Goal: Transaction & Acquisition: Download file/media

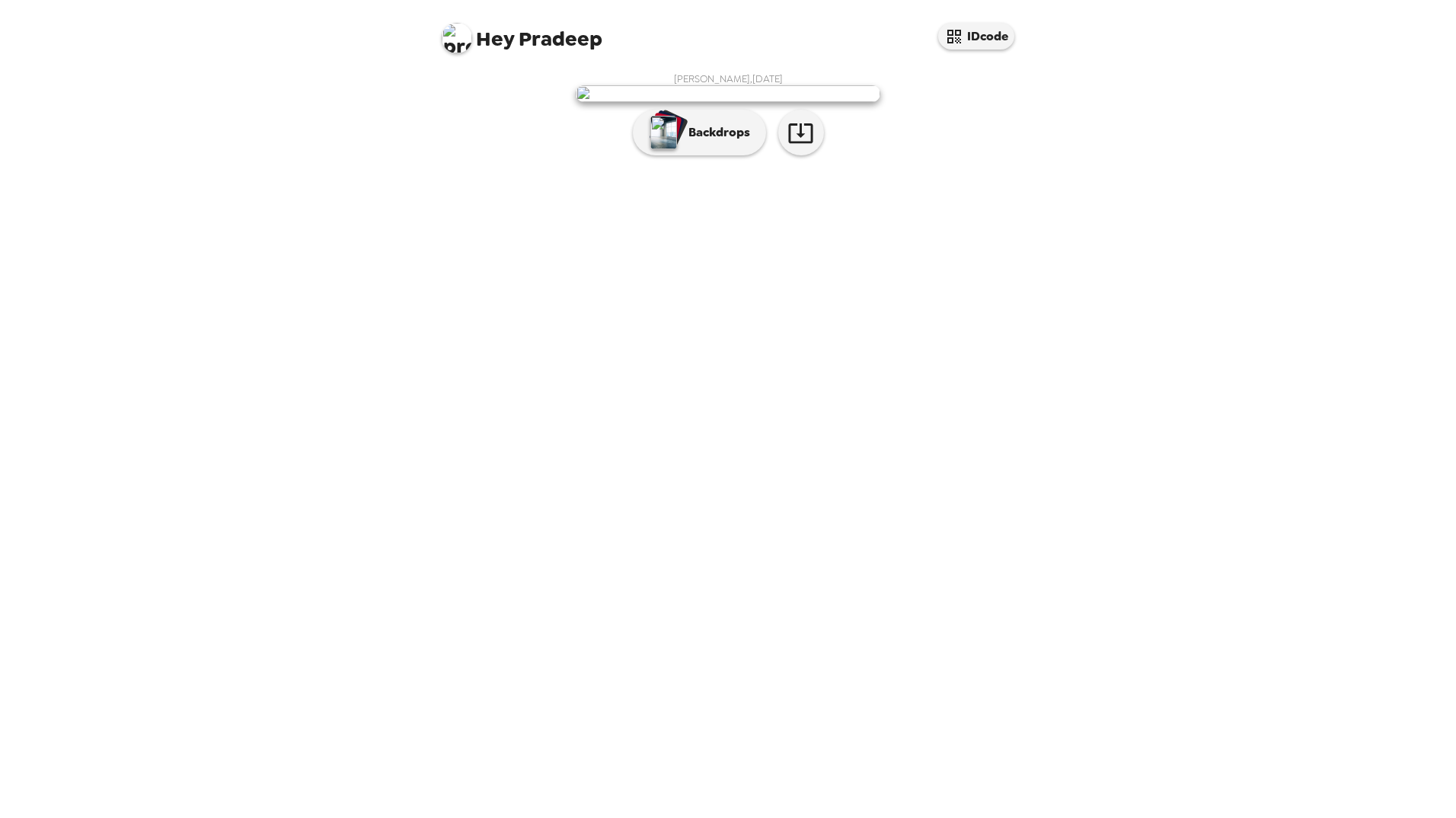
click at [731, 102] on img at bounding box center [728, 93] width 304 height 17
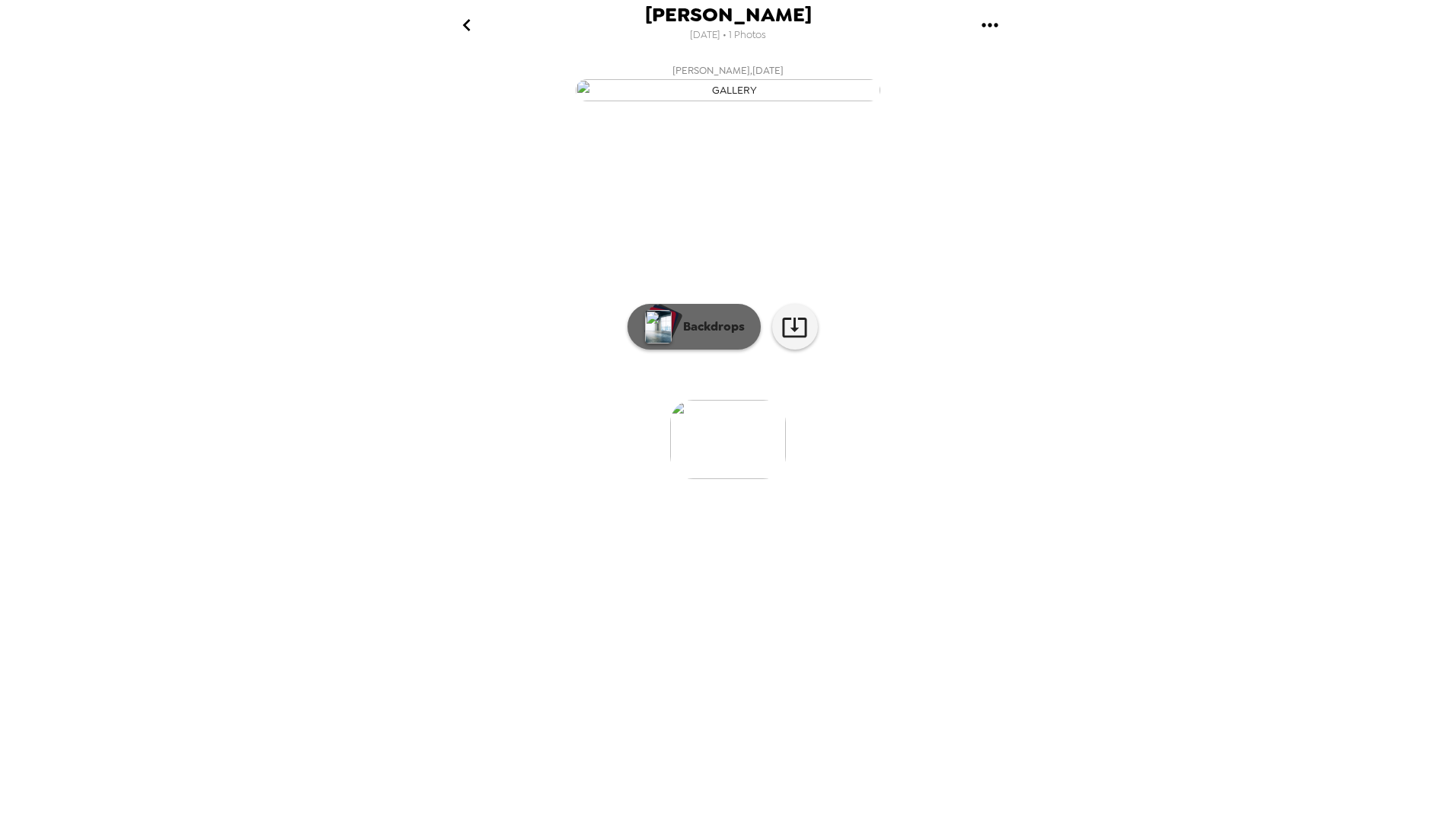
click at [711, 336] on p "Backdrops" at bounding box center [709, 326] width 69 height 18
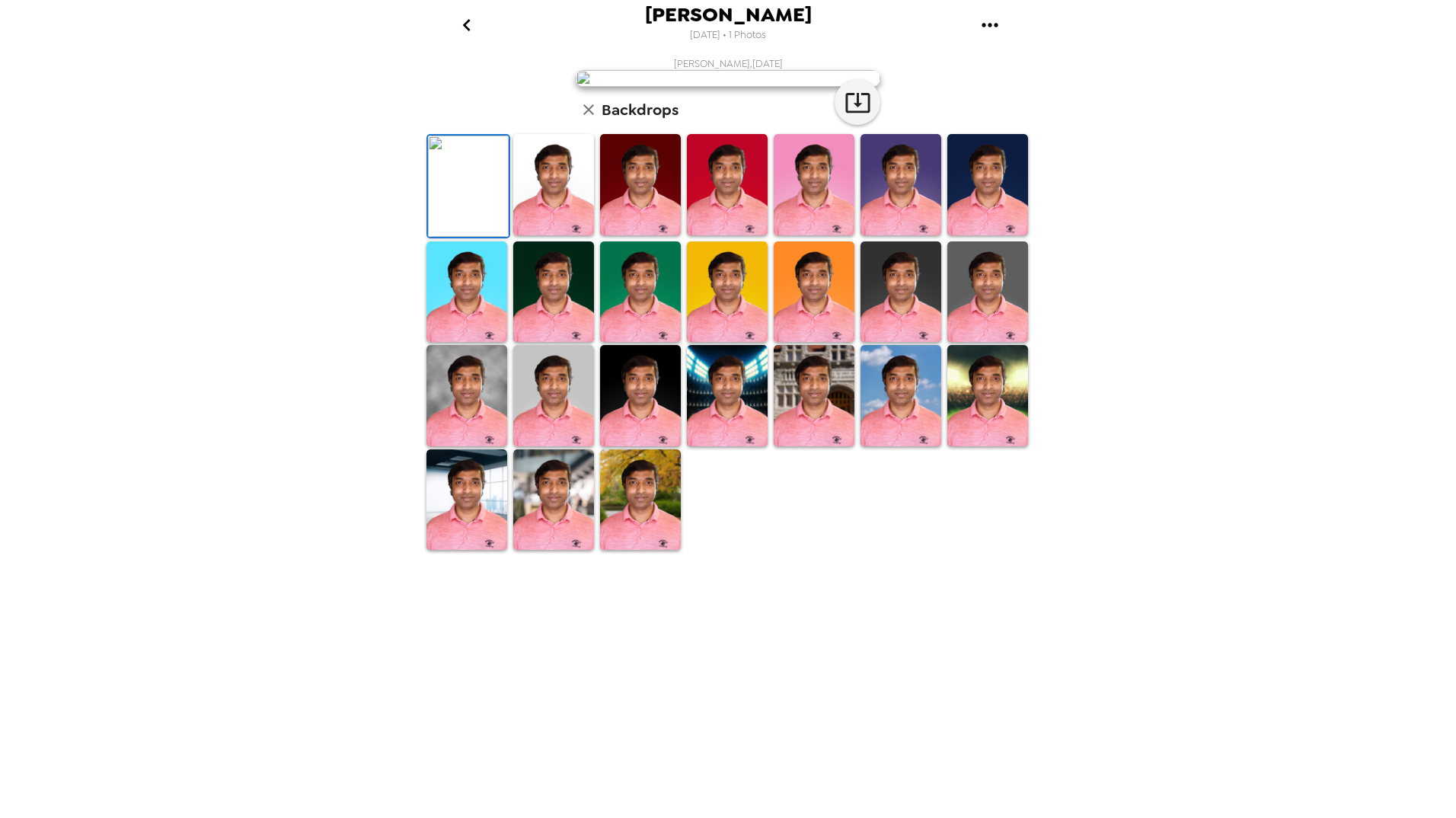
click at [560, 235] on img at bounding box center [553, 185] width 81 height 101
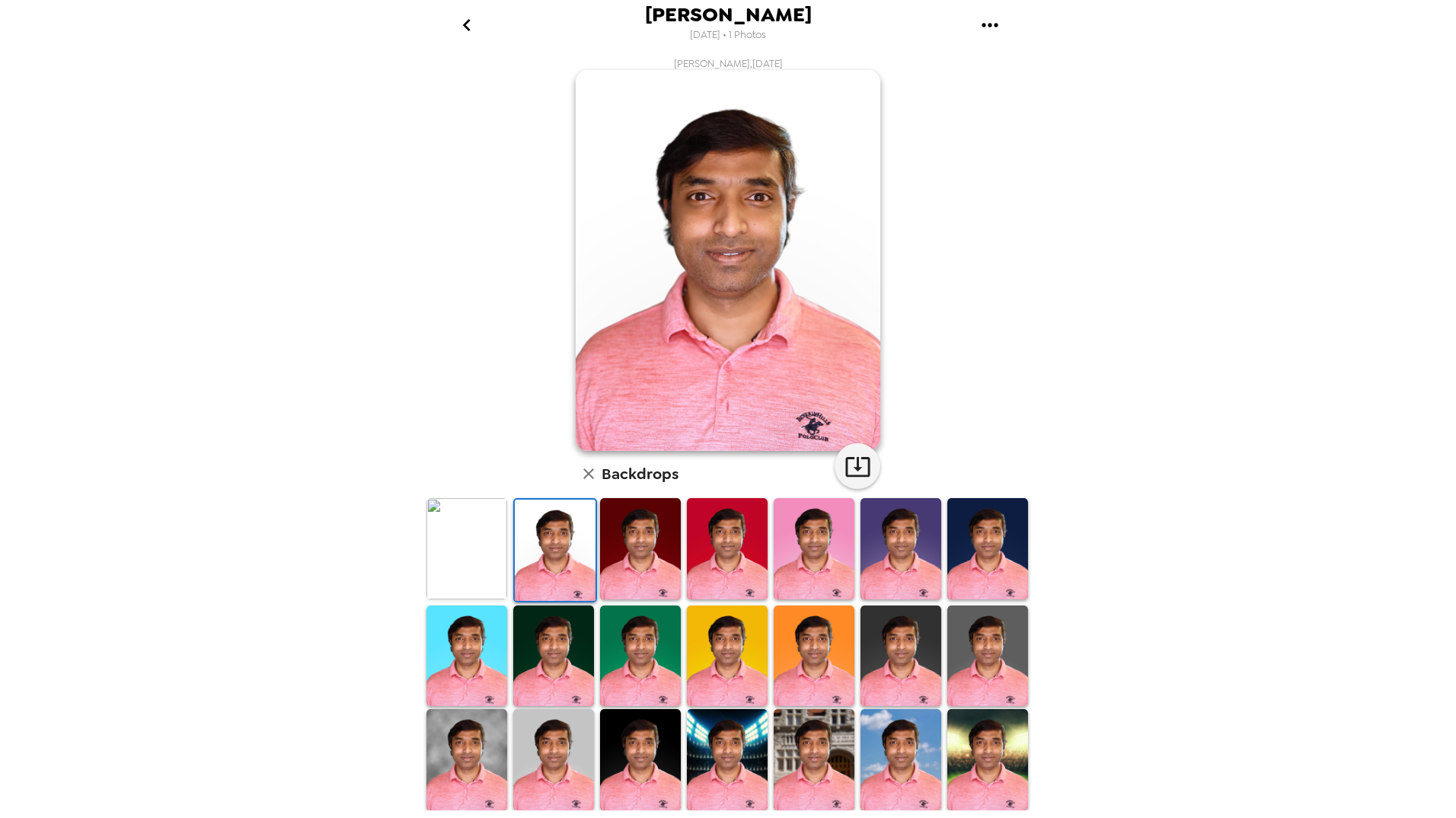
click at [652, 550] on img at bounding box center [640, 549] width 81 height 101
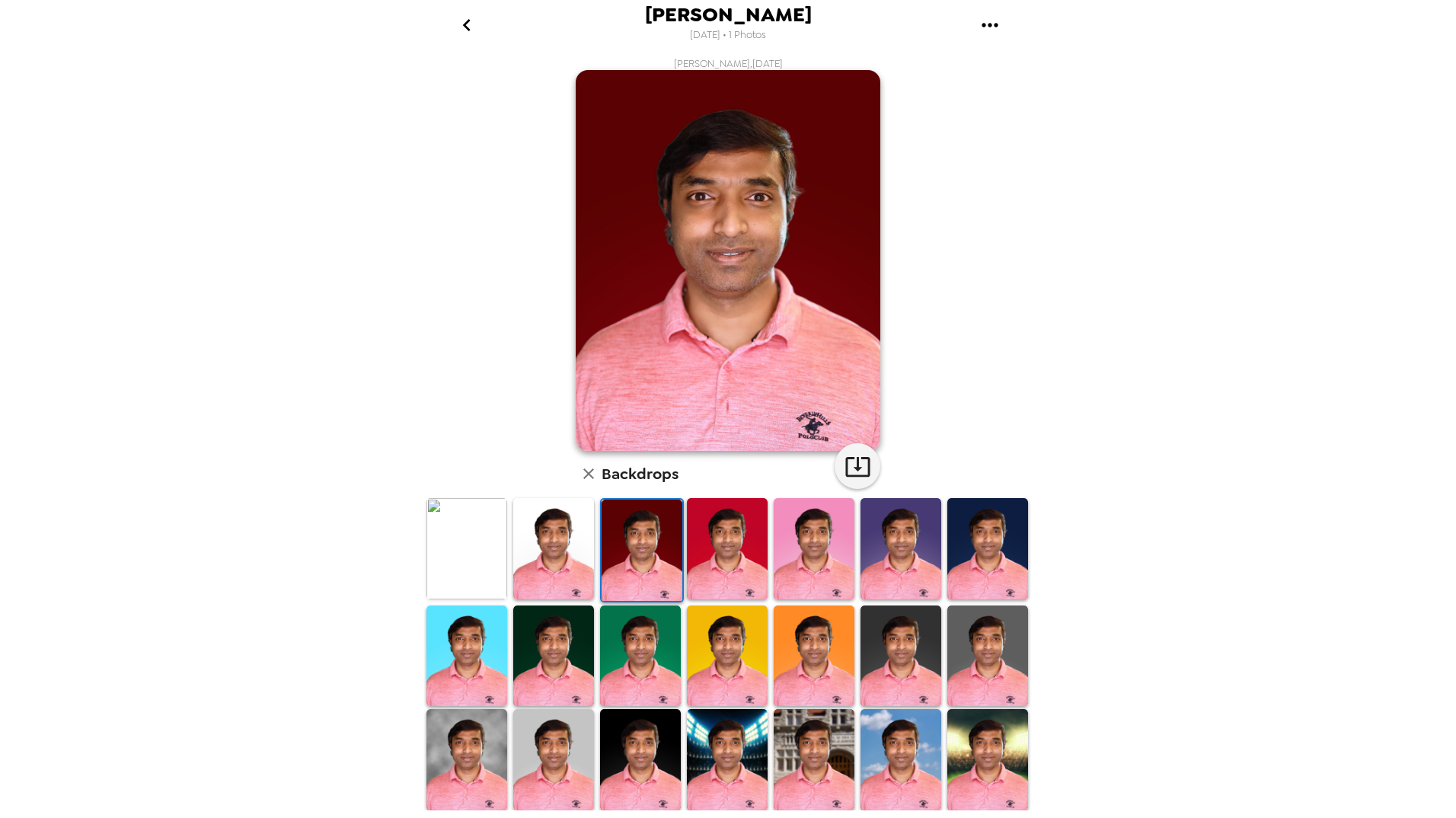
click at [762, 553] on div at bounding box center [727, 550] width 87 height 107
click at [720, 555] on img at bounding box center [727, 549] width 81 height 101
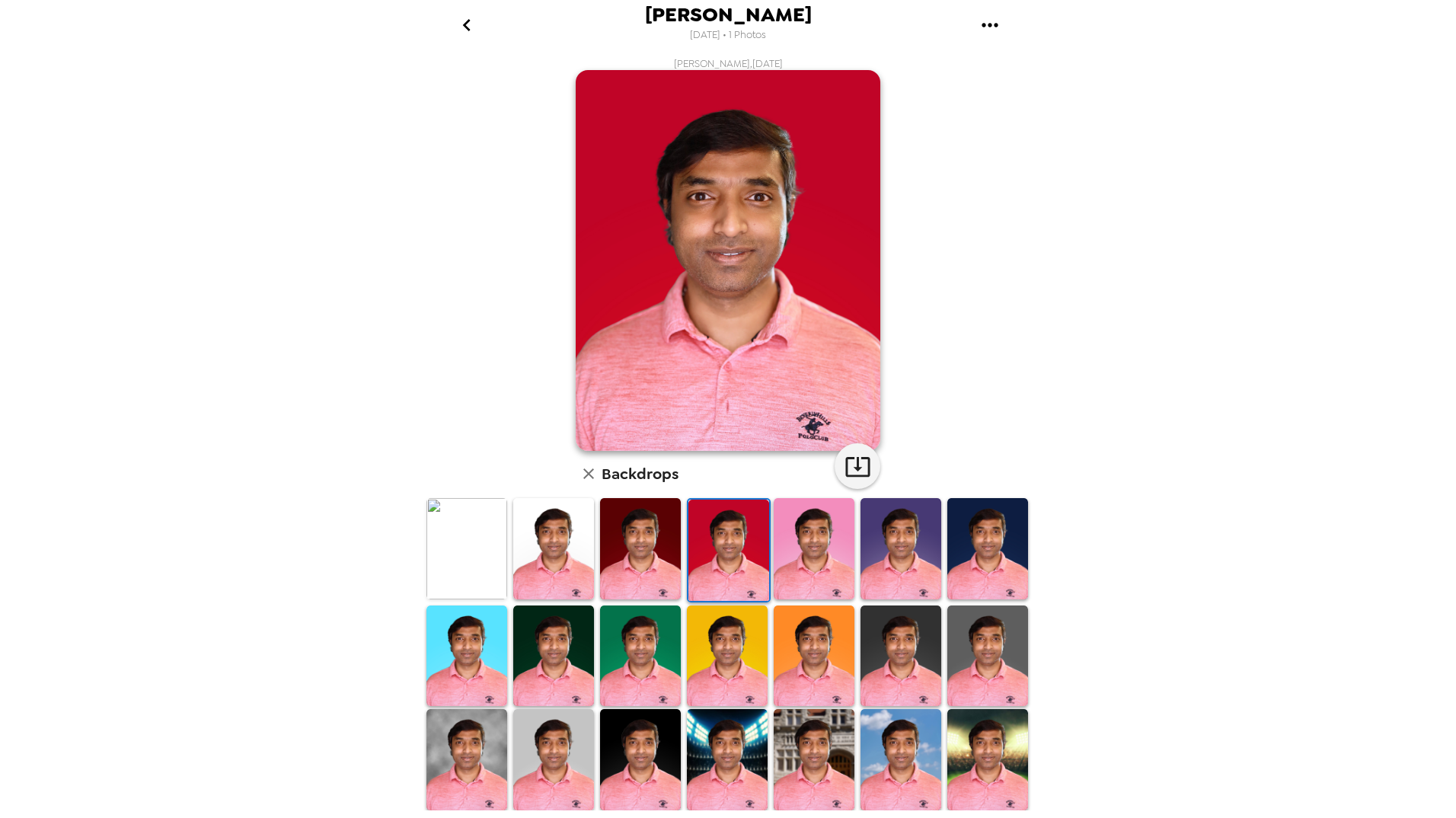
click at [797, 554] on img at bounding box center [813, 549] width 81 height 101
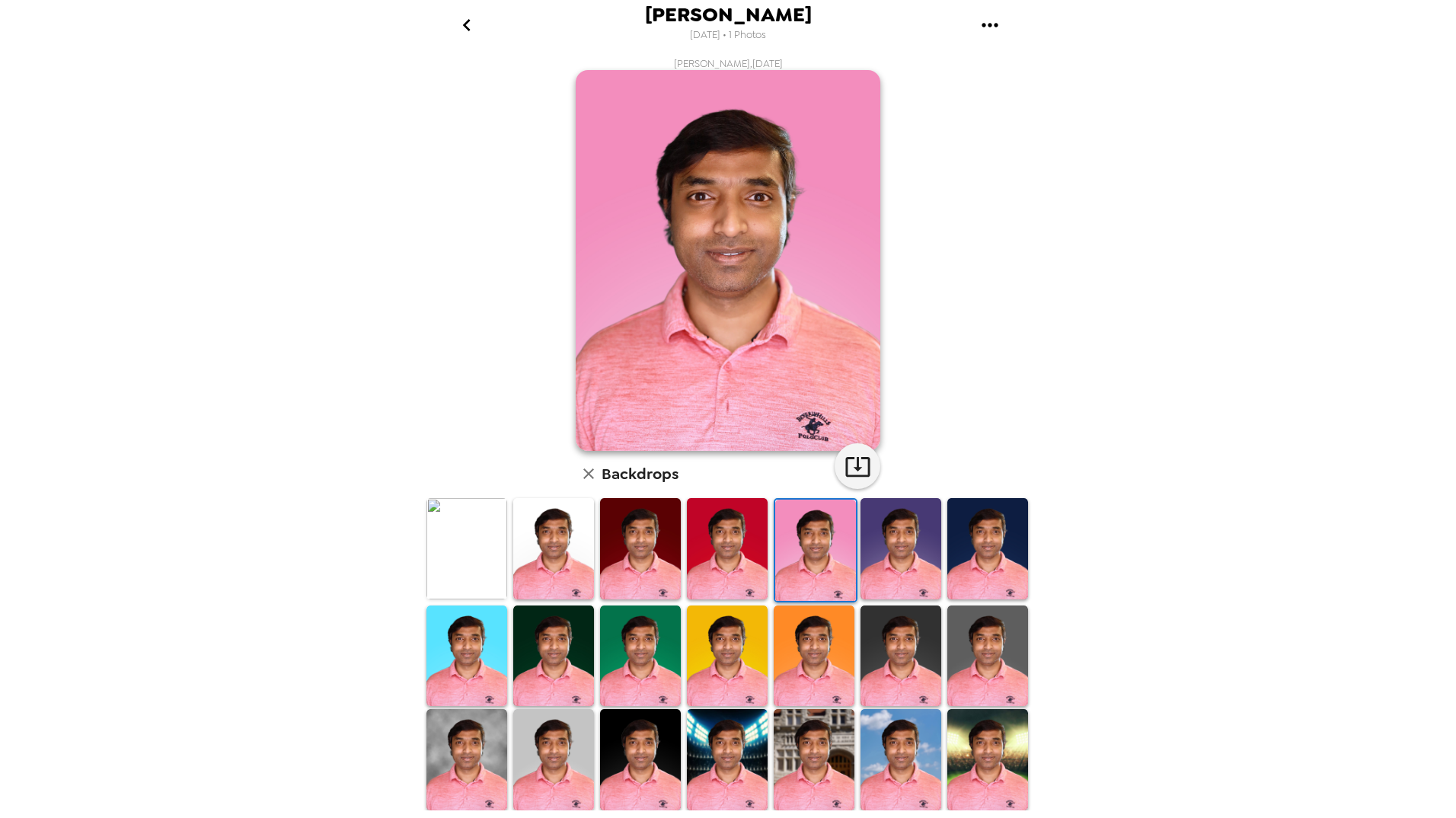
click at [909, 557] on img at bounding box center [901, 549] width 81 height 101
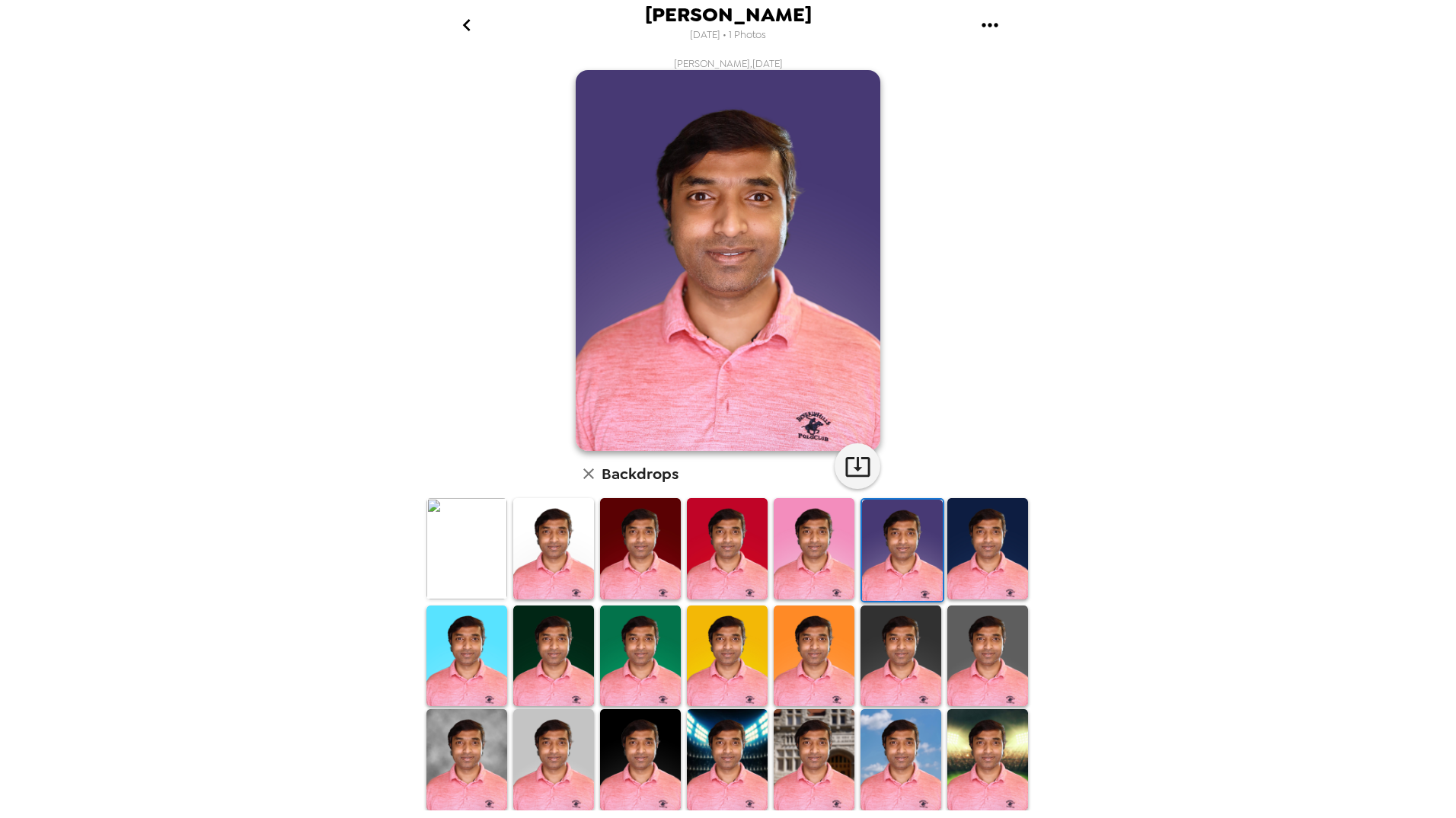
click at [974, 558] on img at bounding box center [987, 549] width 81 height 101
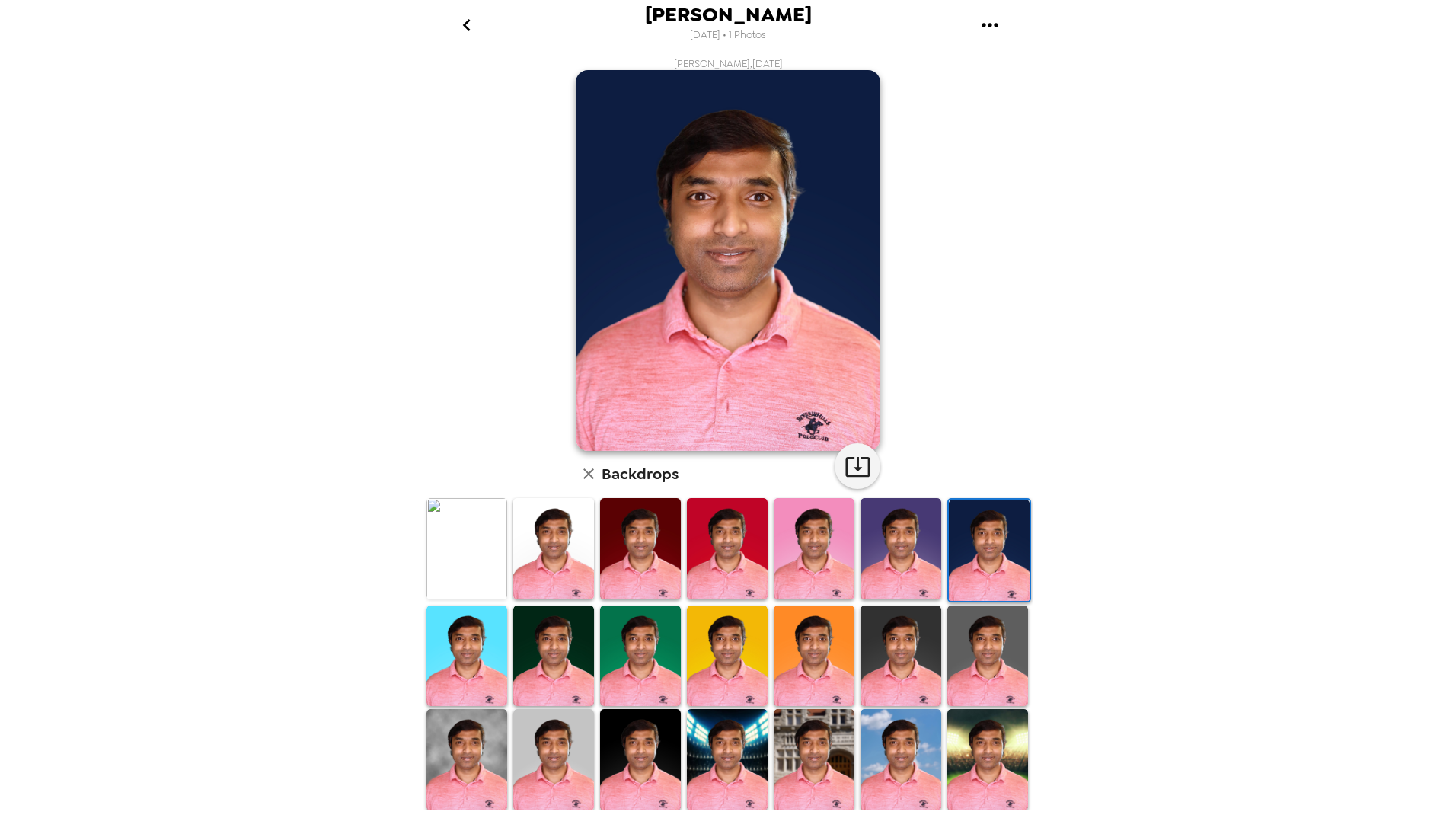
click at [465, 554] on img at bounding box center [466, 549] width 81 height 101
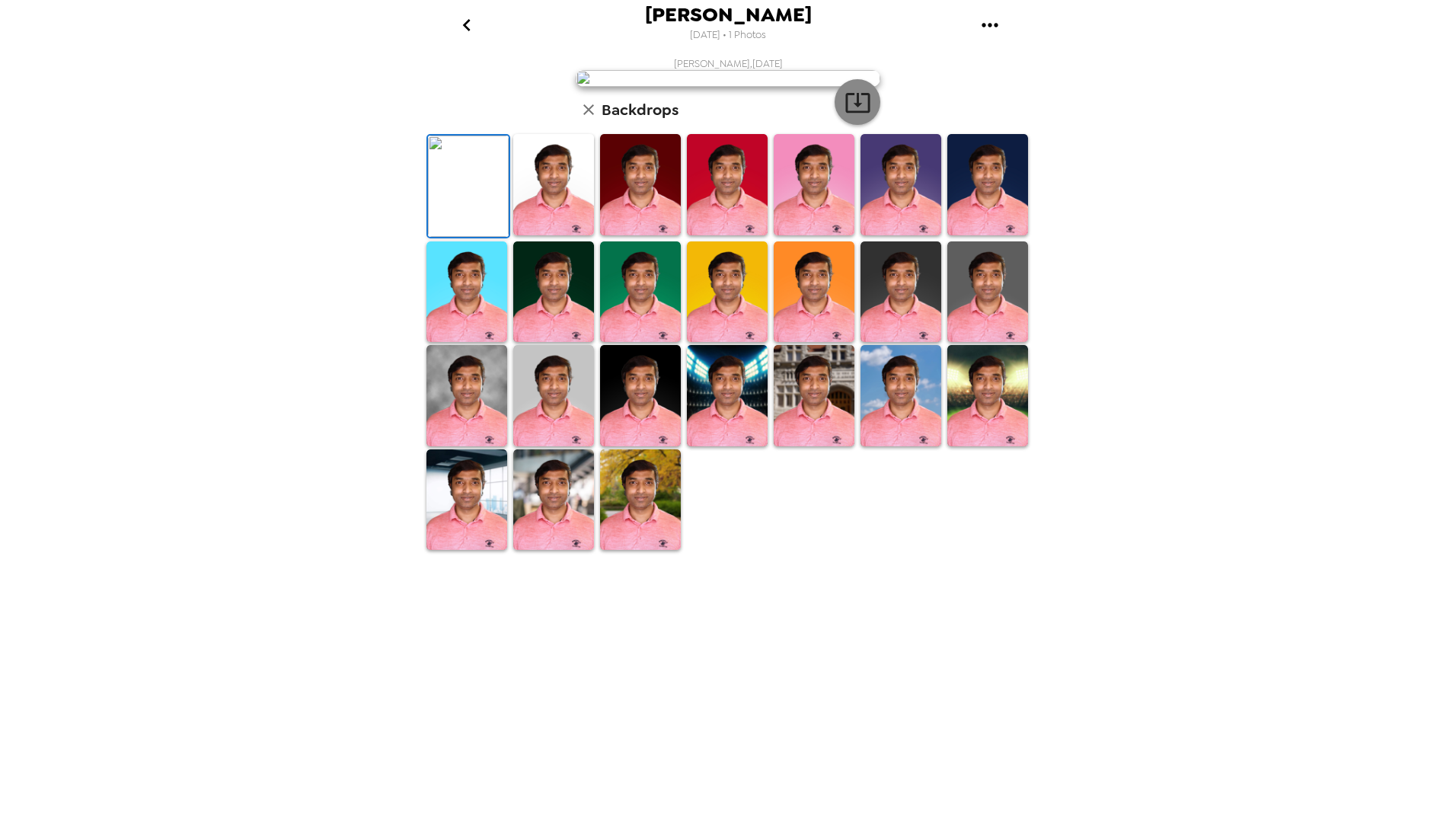
click at [860, 116] on icon "button" at bounding box center [857, 102] width 26 height 26
click at [556, 235] on img at bounding box center [553, 185] width 81 height 101
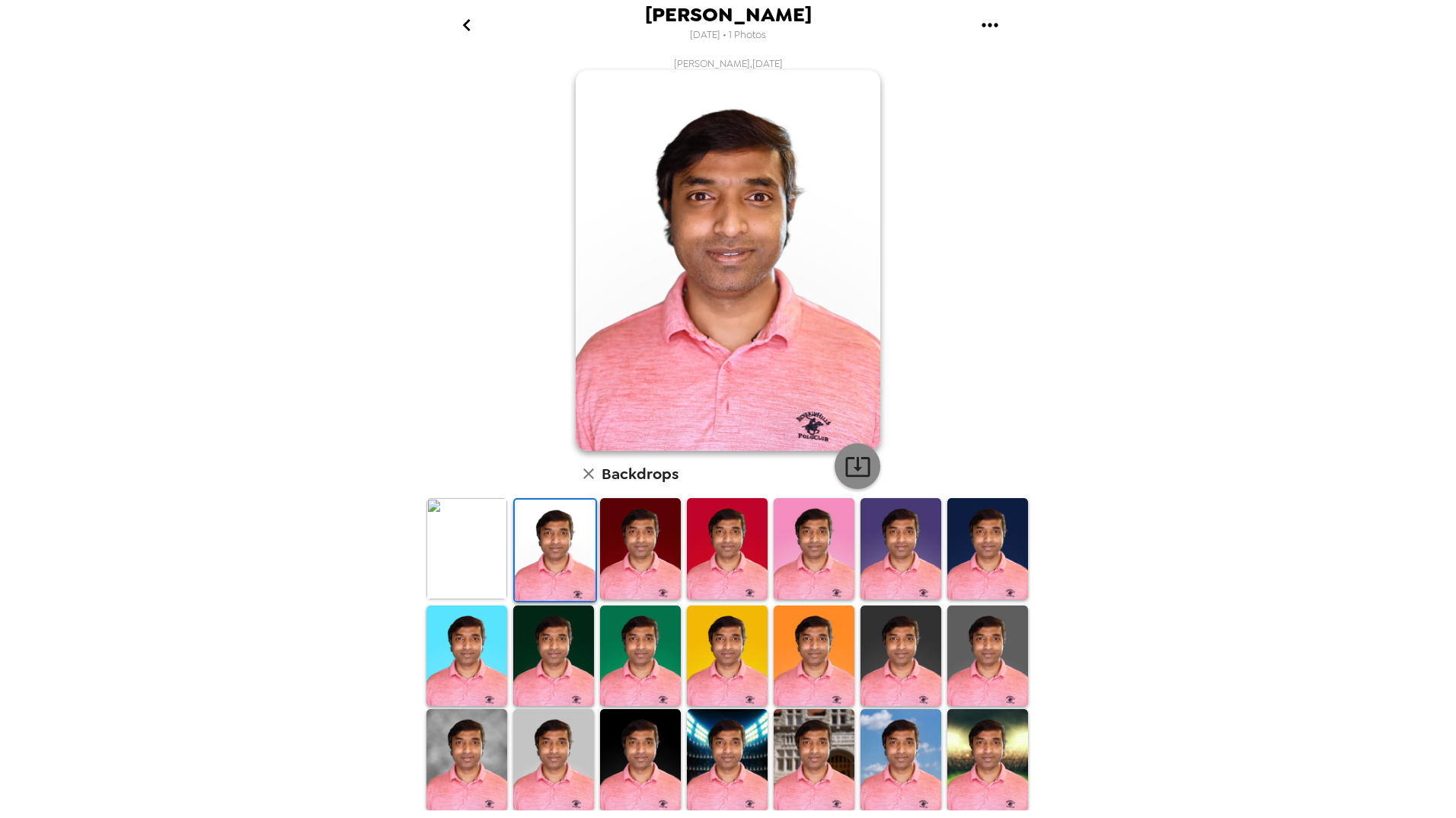
click at [851, 465] on icon "button" at bounding box center [857, 467] width 24 height 19
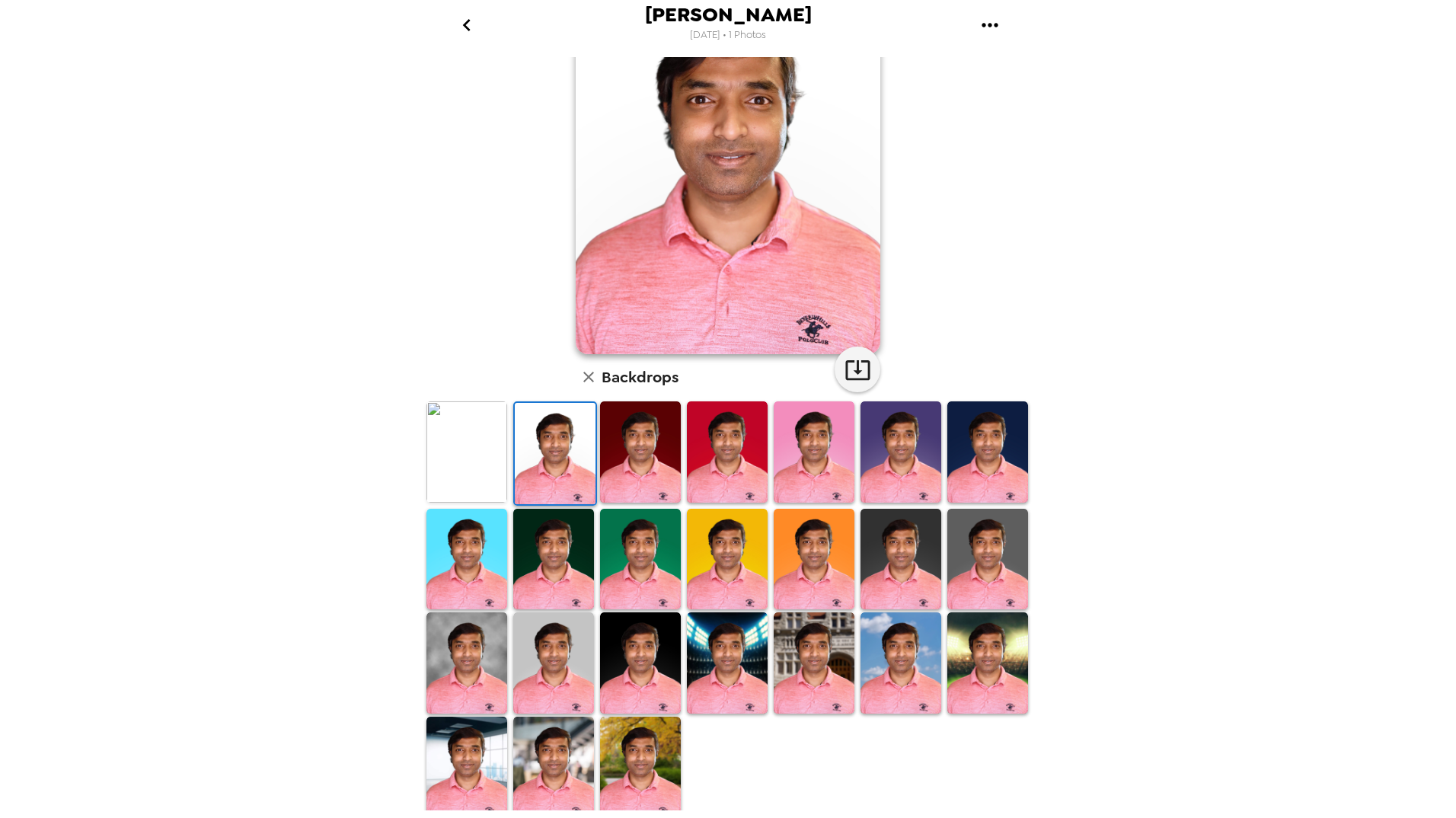
click at [637, 753] on img at bounding box center [640, 767] width 81 height 101
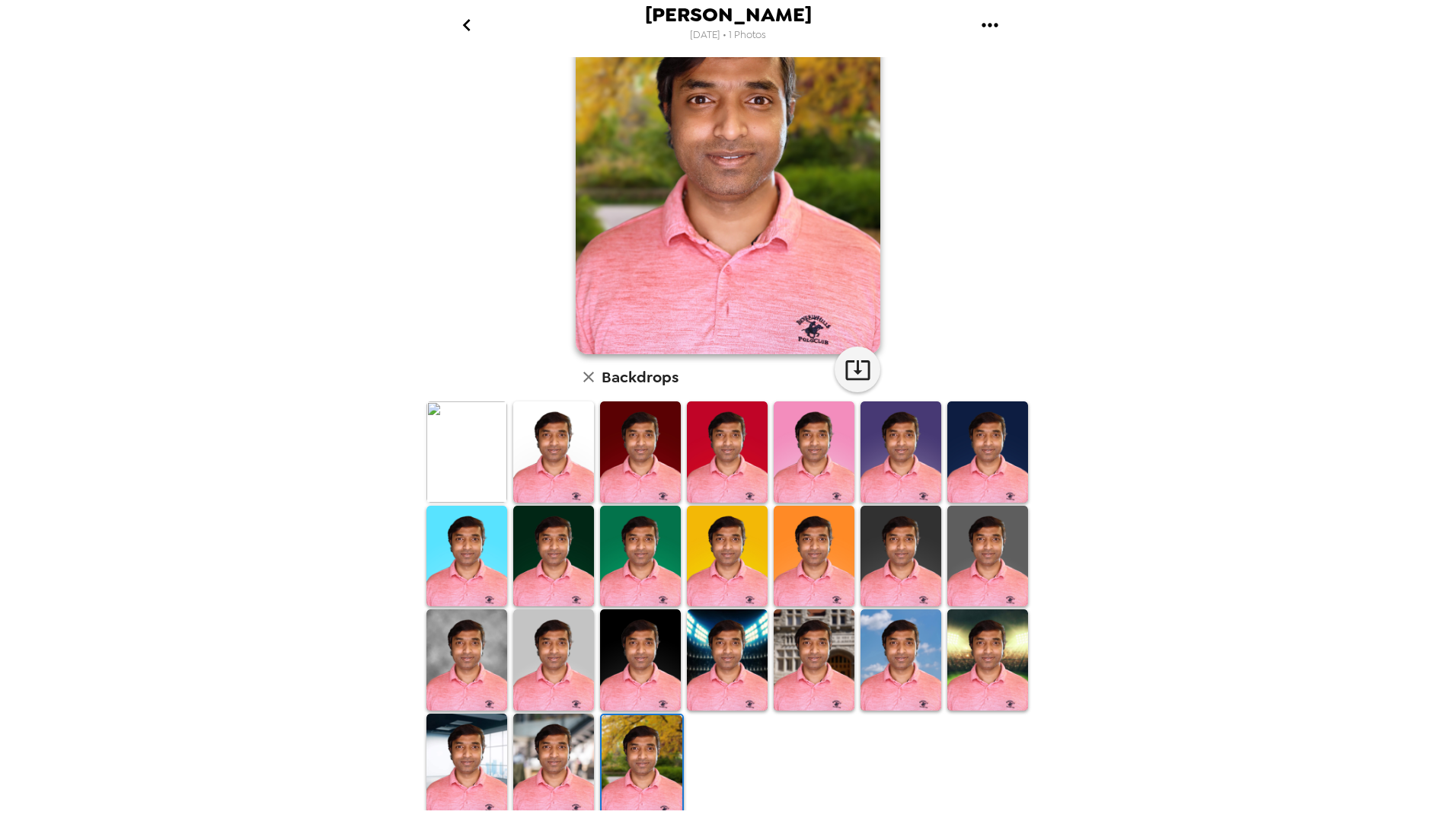
click at [559, 773] on img at bounding box center [553, 765] width 81 height 101
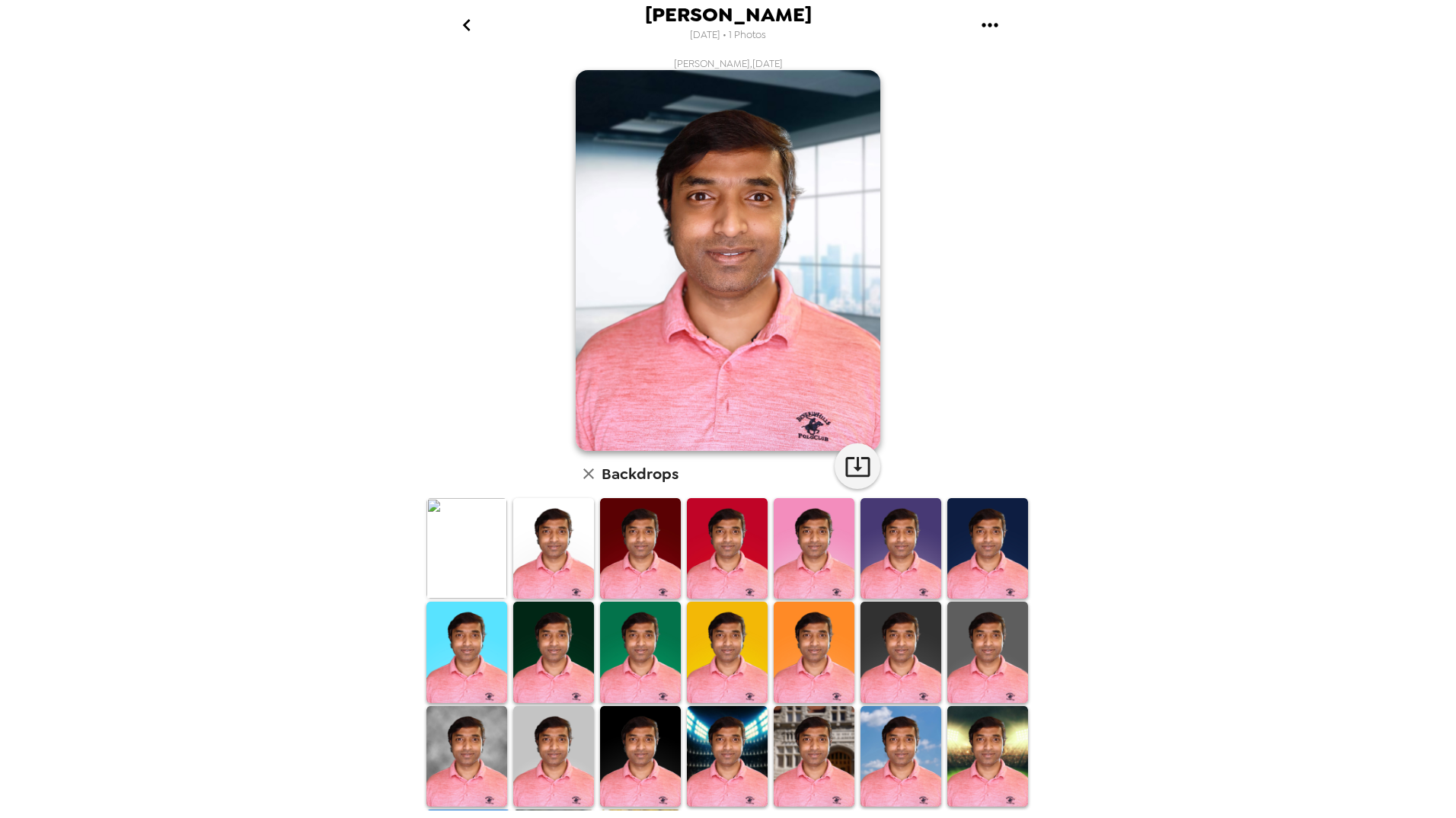
click at [738, 748] on img at bounding box center [727, 756] width 81 height 100
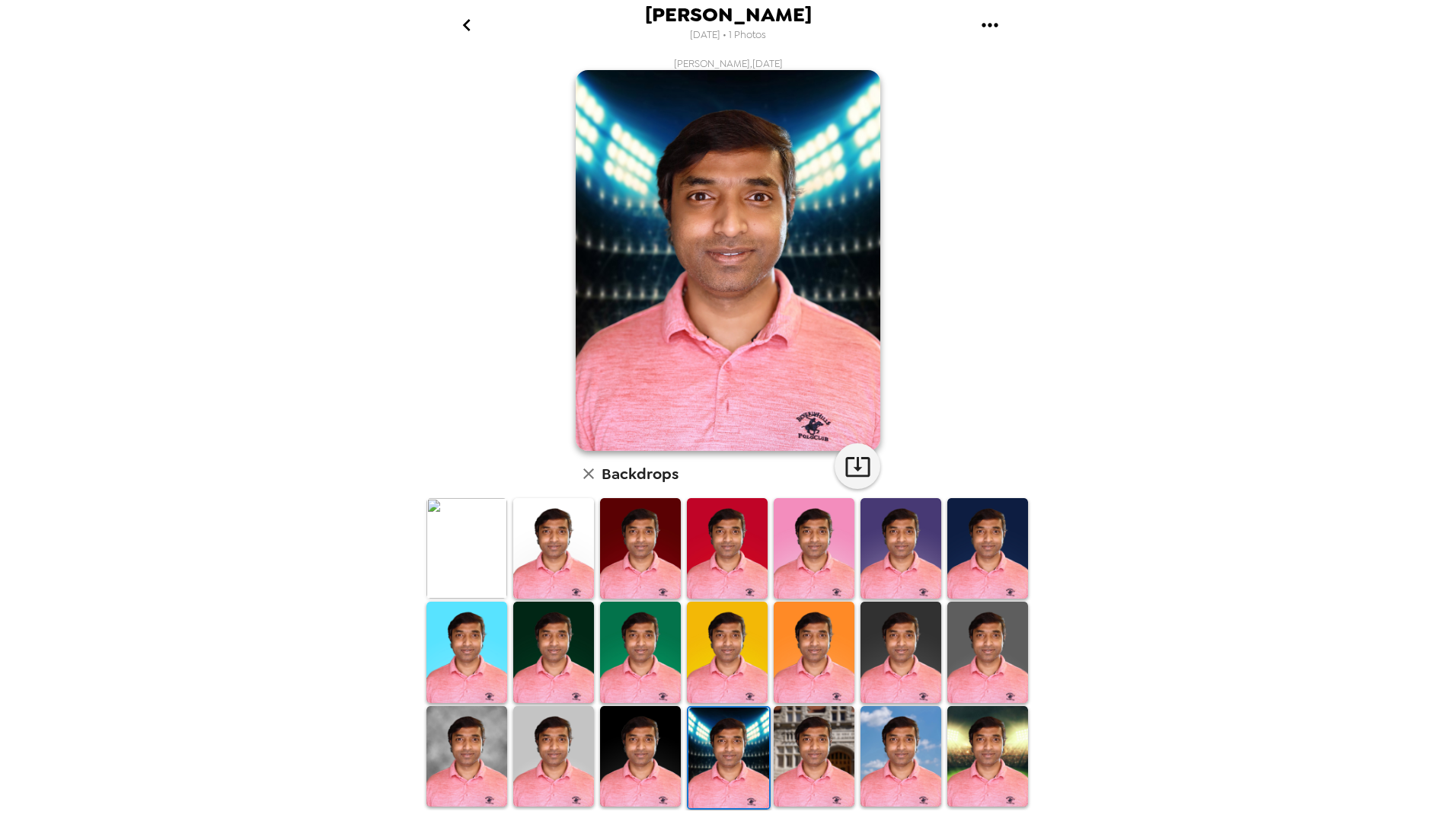
click at [807, 748] on img at bounding box center [813, 756] width 81 height 100
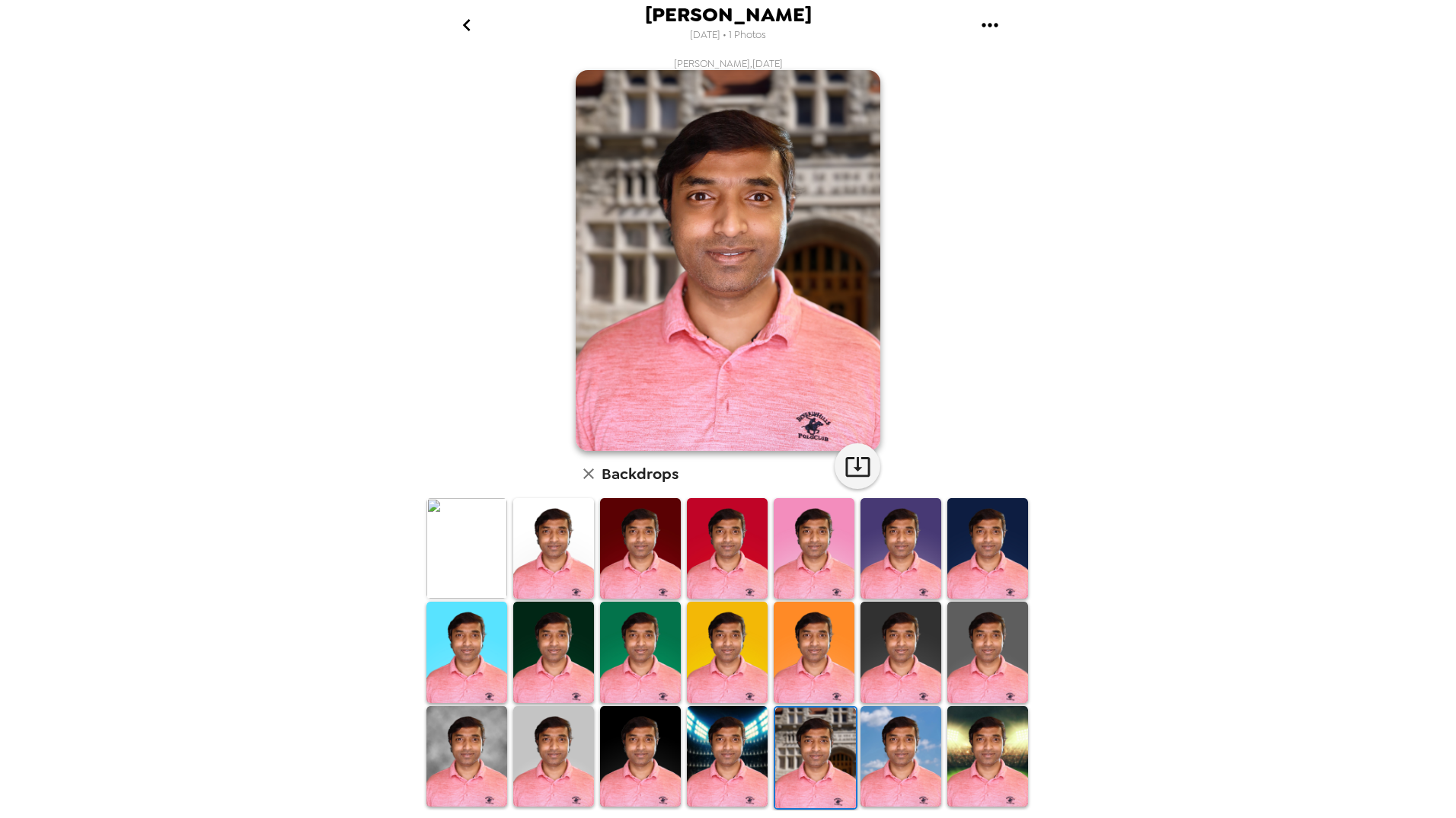
click at [823, 539] on img at bounding box center [813, 548] width 81 height 100
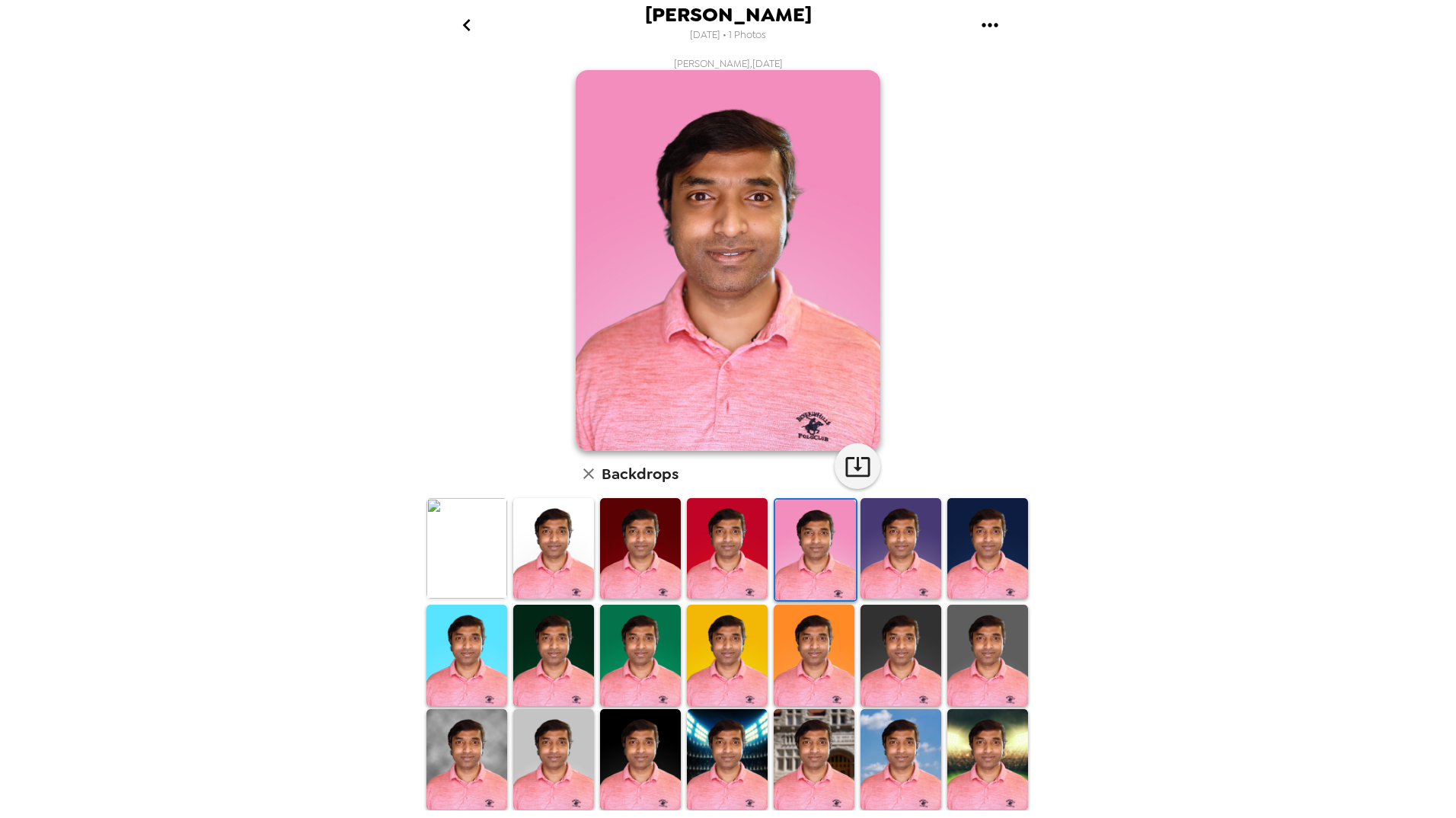
click at [892, 550] on img at bounding box center [901, 548] width 81 height 100
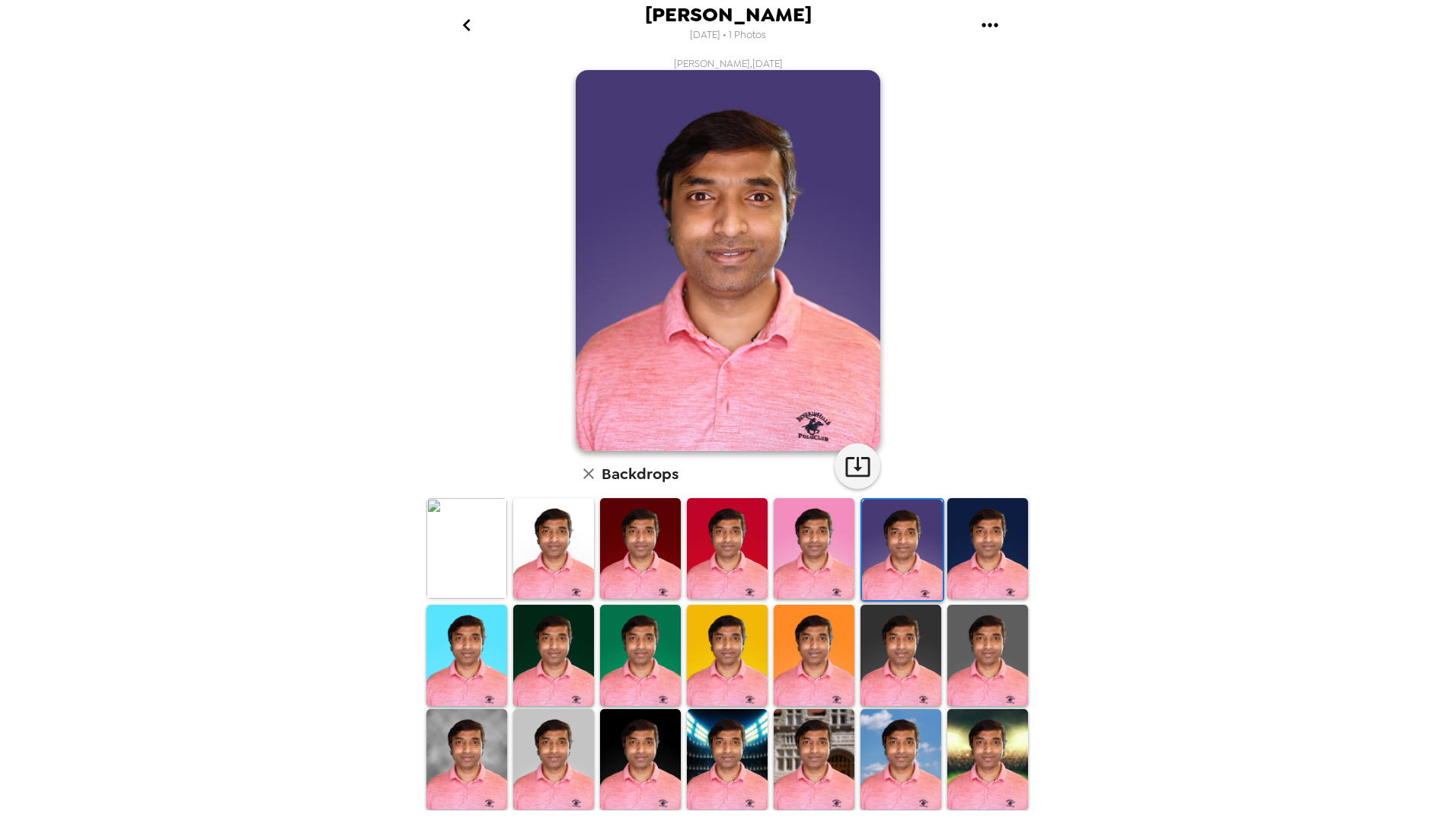
click at [955, 550] on img at bounding box center [987, 548] width 81 height 100
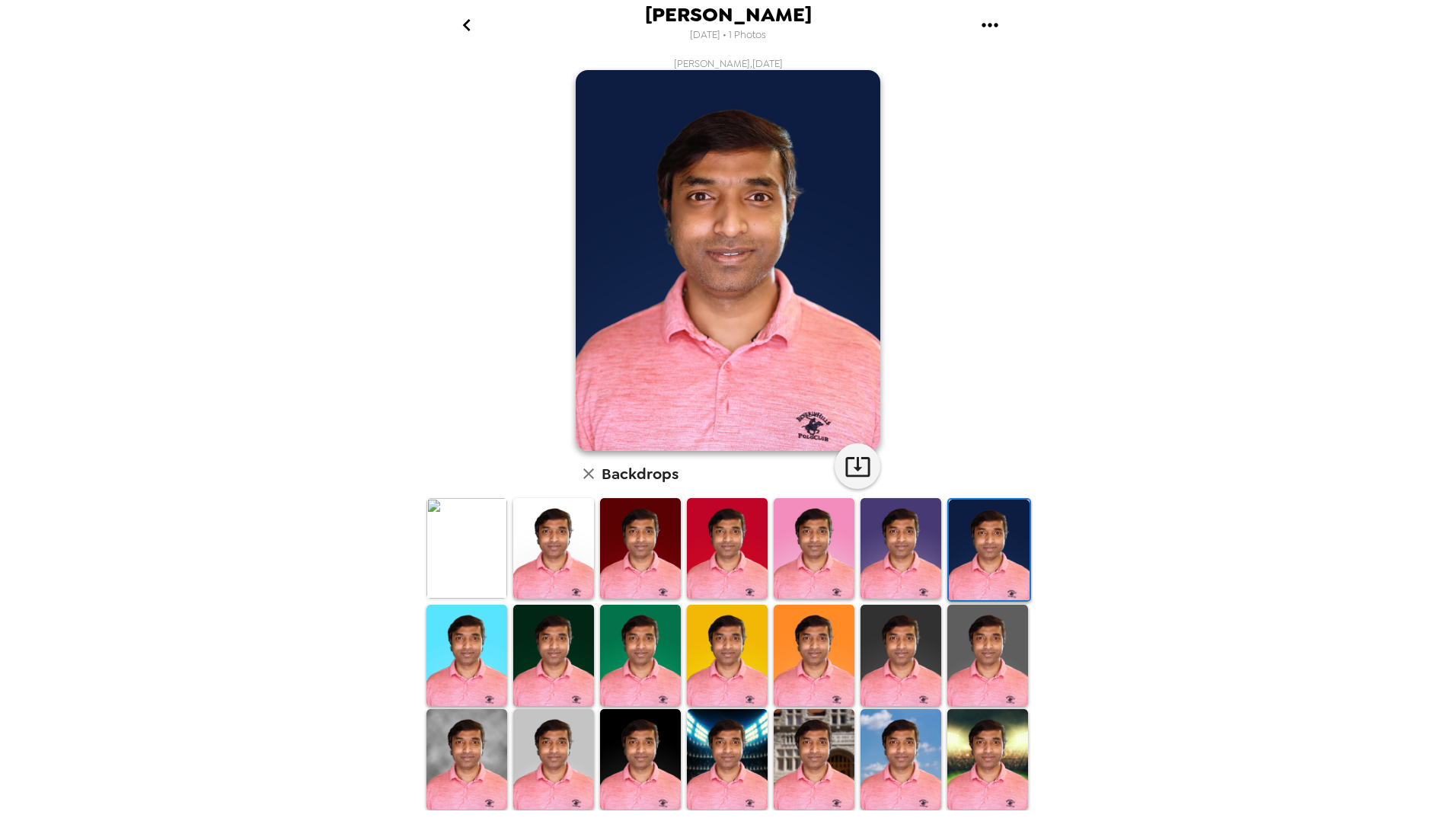
click at [898, 551] on img at bounding box center [901, 548] width 81 height 100
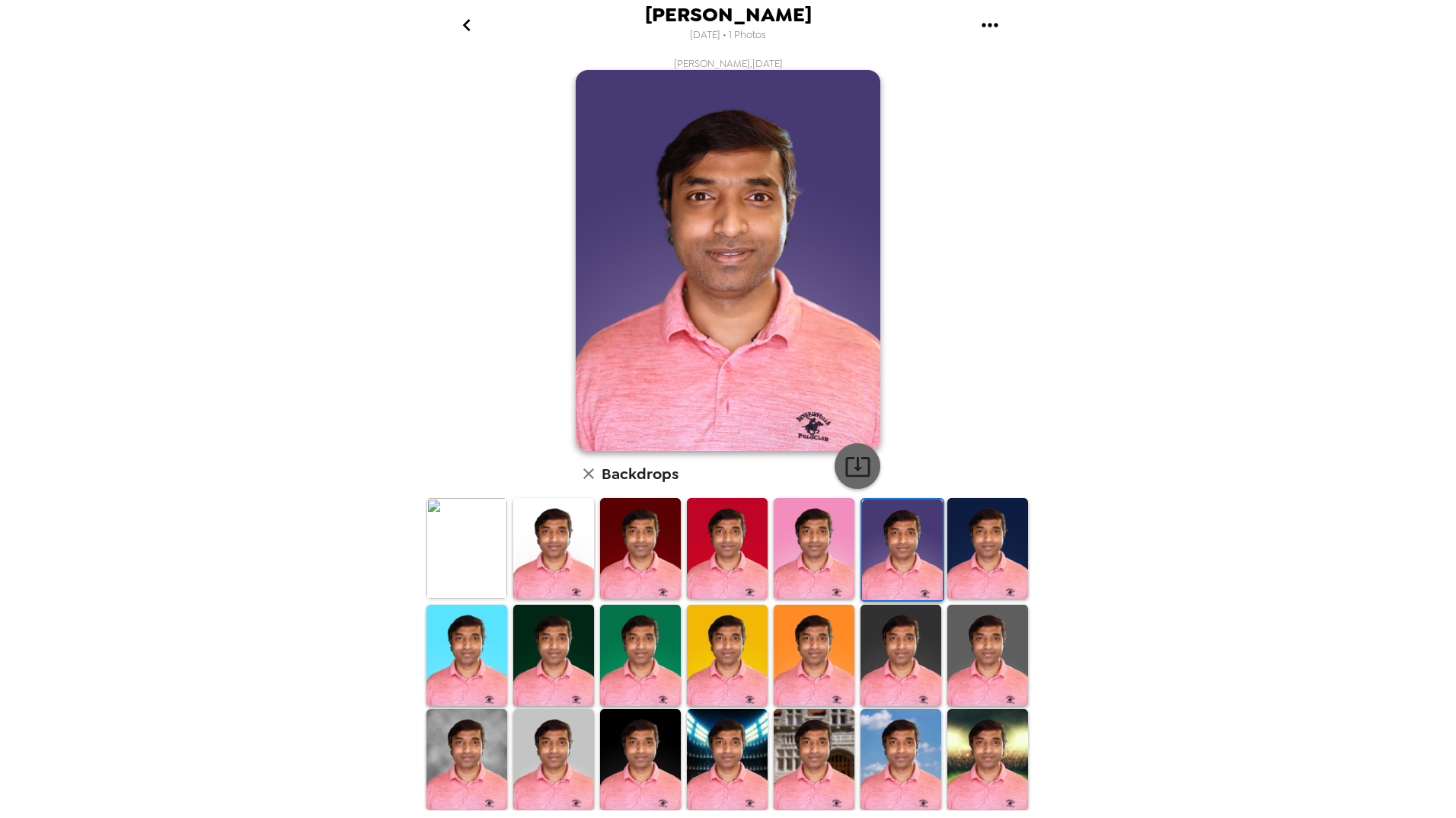
click at [851, 473] on icon "button" at bounding box center [857, 466] width 26 height 26
click at [987, 27] on icon "gallery menu" at bounding box center [989, 24] width 24 height 24
click at [1059, 76] on span "Download all photos" at bounding box center [1062, 69] width 116 height 18
click at [1297, 476] on div "[PERSON_NAME] [DATE] • 1 Photos [PERSON_NAME] , [DATE] Backdrops" at bounding box center [728, 409] width 1456 height 818
